Goal: Task Accomplishment & Management: Use online tool/utility

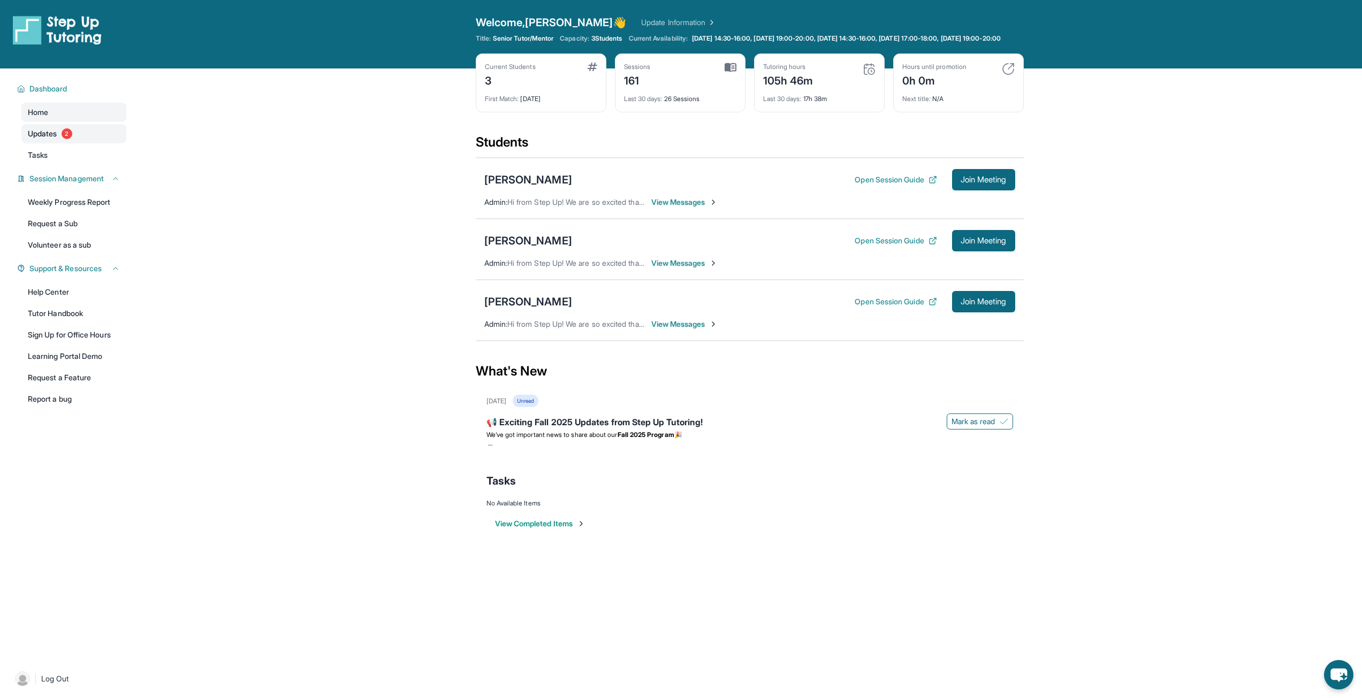
click at [72, 139] on span "2" at bounding box center [67, 133] width 11 height 11
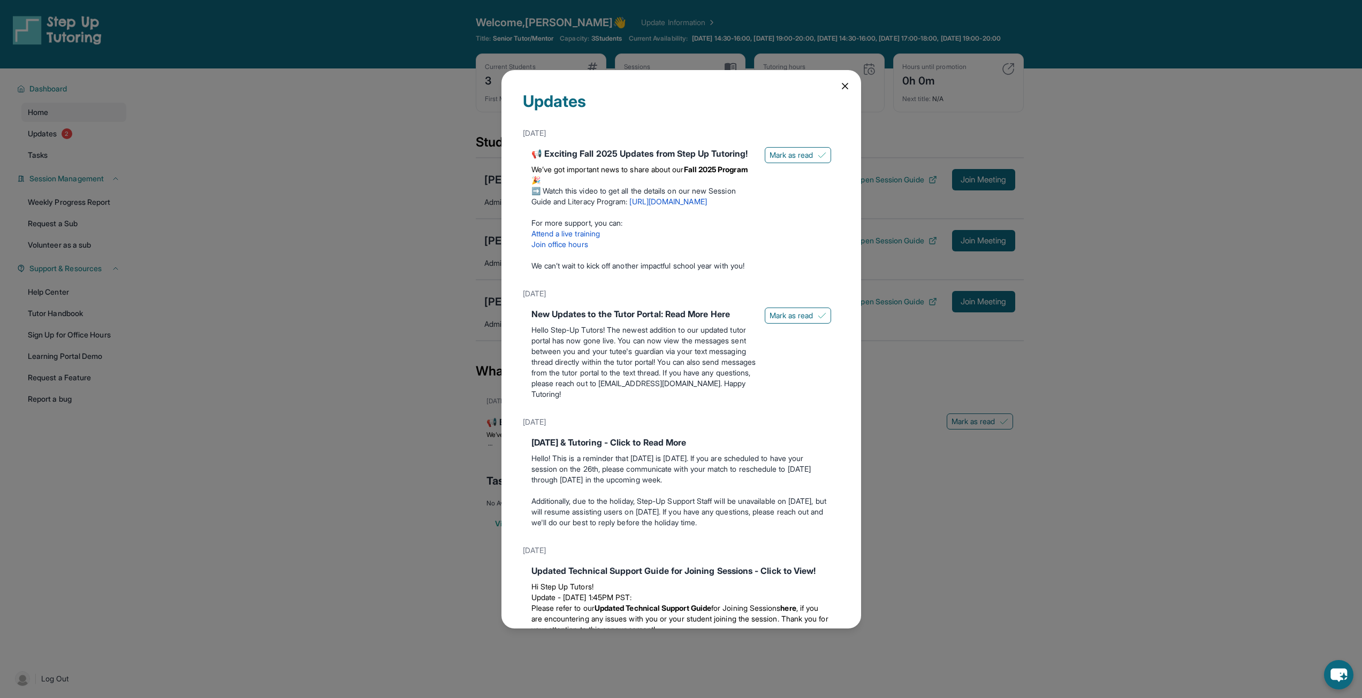
click at [840, 86] on icon at bounding box center [845, 86] width 11 height 11
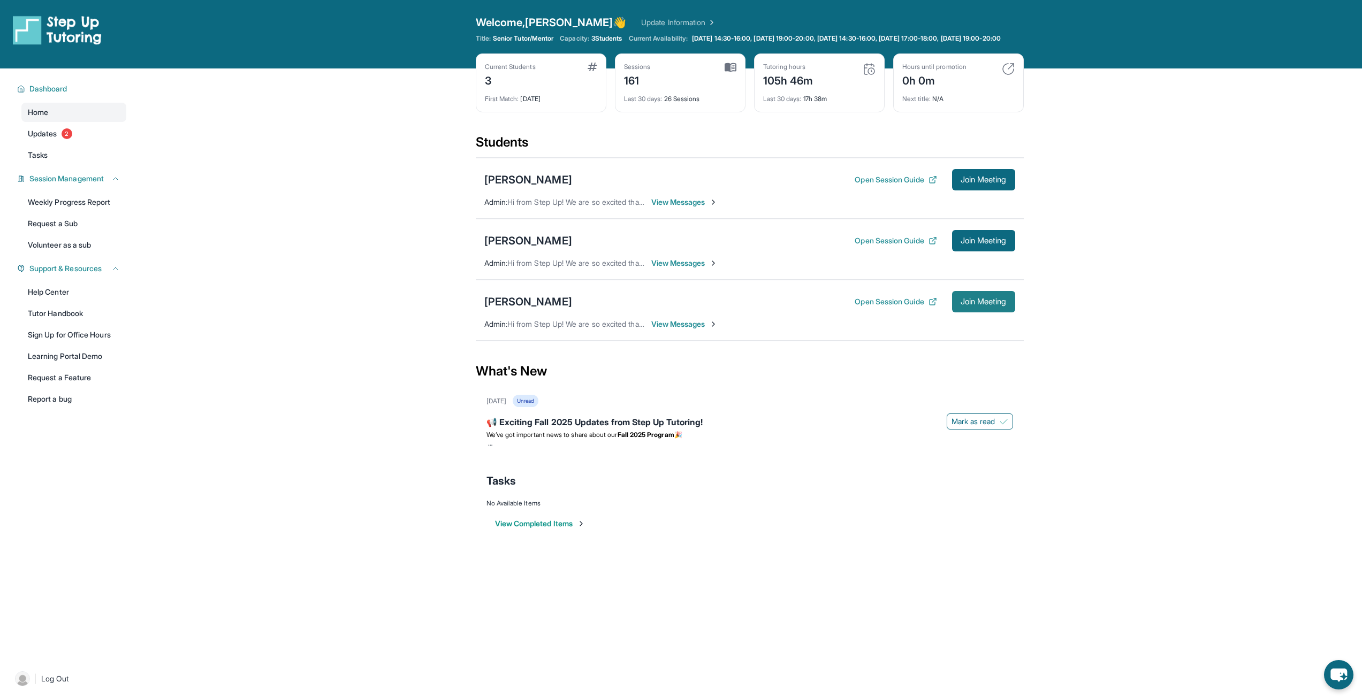
click at [987, 305] on span "Join Meeting" at bounding box center [983, 302] width 46 height 6
click at [72, 139] on span "2" at bounding box center [67, 133] width 11 height 11
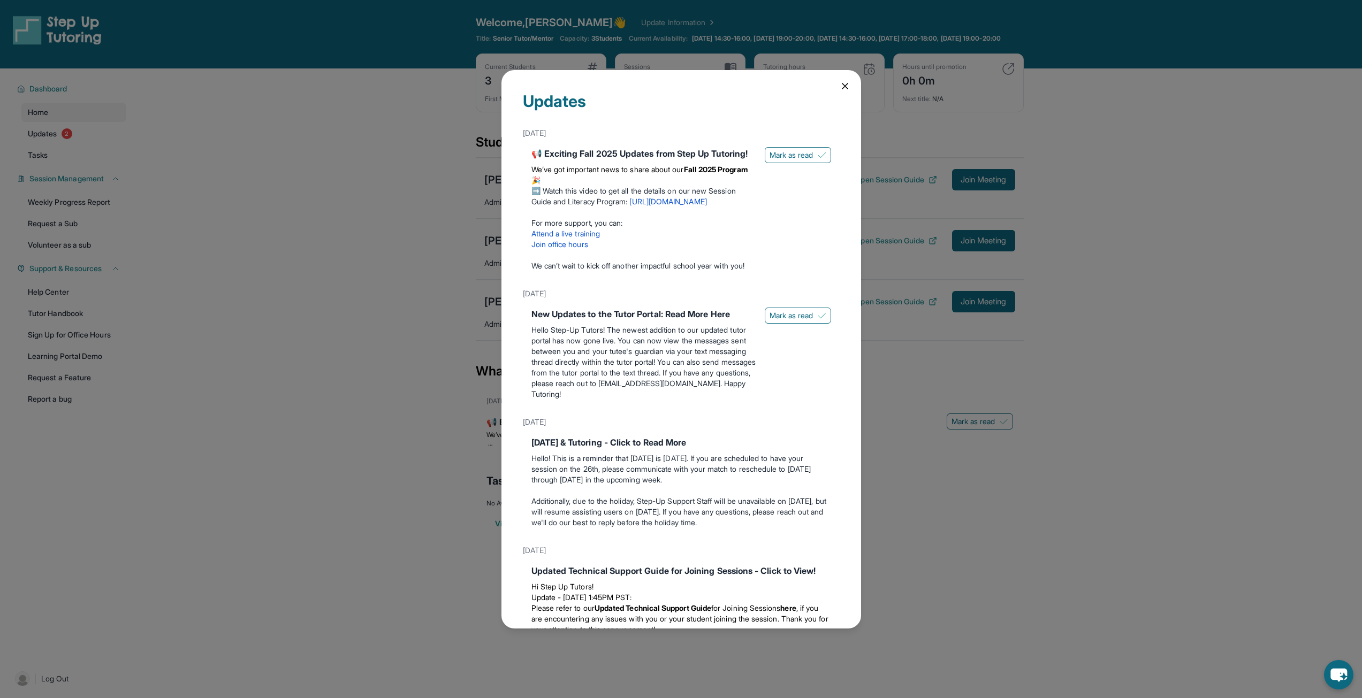
click at [842, 86] on icon at bounding box center [844, 85] width 5 height 5
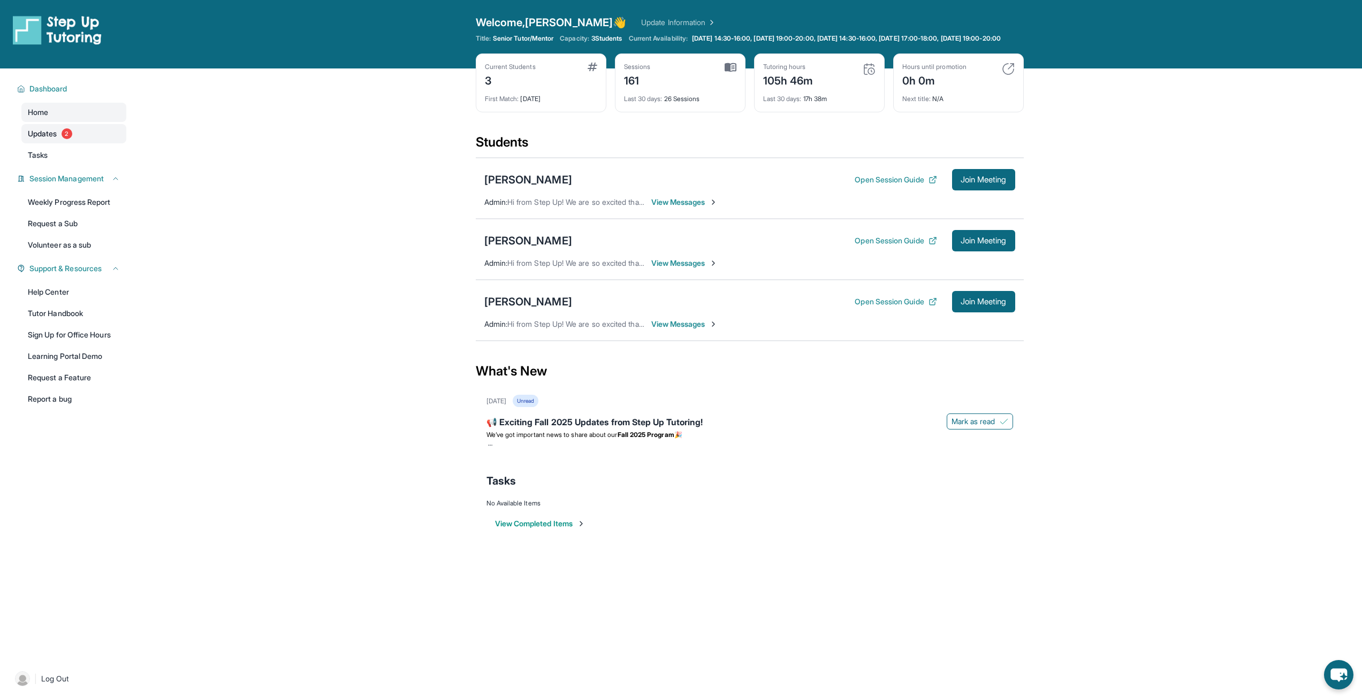
click at [78, 137] on link "Updates 2" at bounding box center [73, 133] width 105 height 19
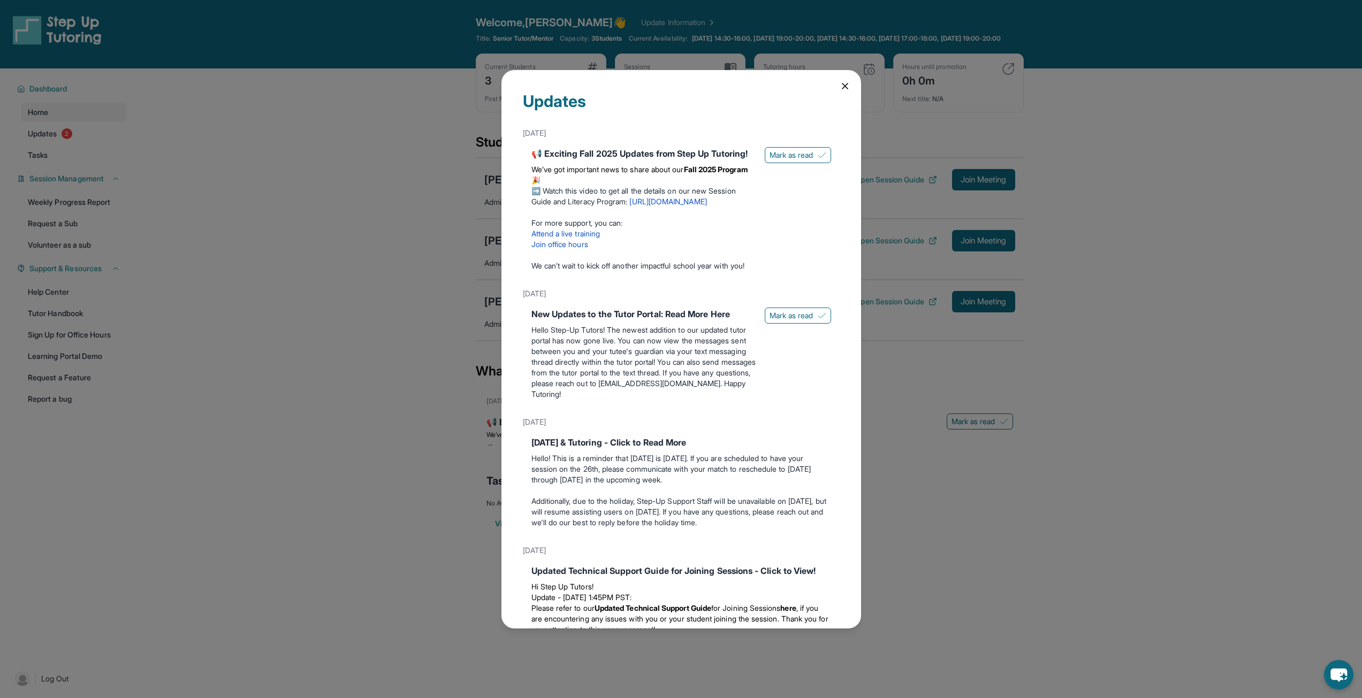
click at [840, 86] on icon at bounding box center [845, 86] width 11 height 11
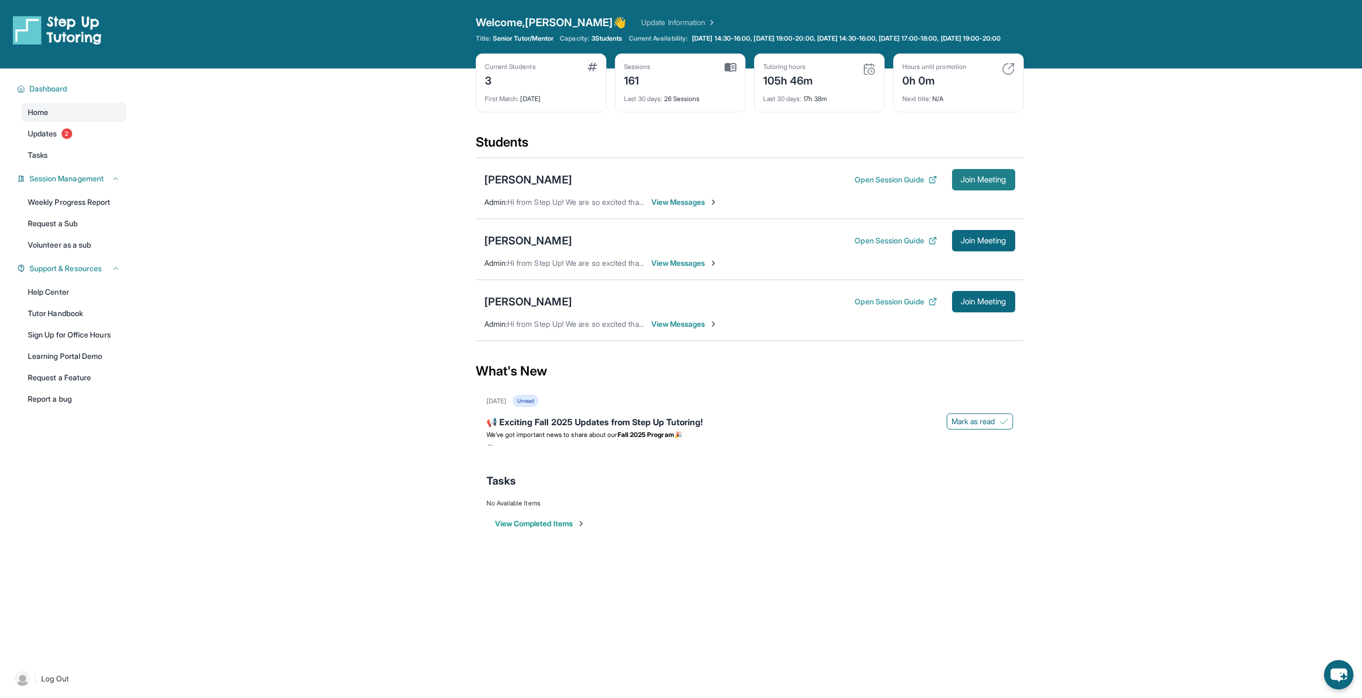
click at [970, 183] on span "Join Meeting" at bounding box center [983, 180] width 46 height 6
click at [982, 305] on span "Join Meeting" at bounding box center [983, 302] width 46 height 6
